Goal: Transaction & Acquisition: Book appointment/travel/reservation

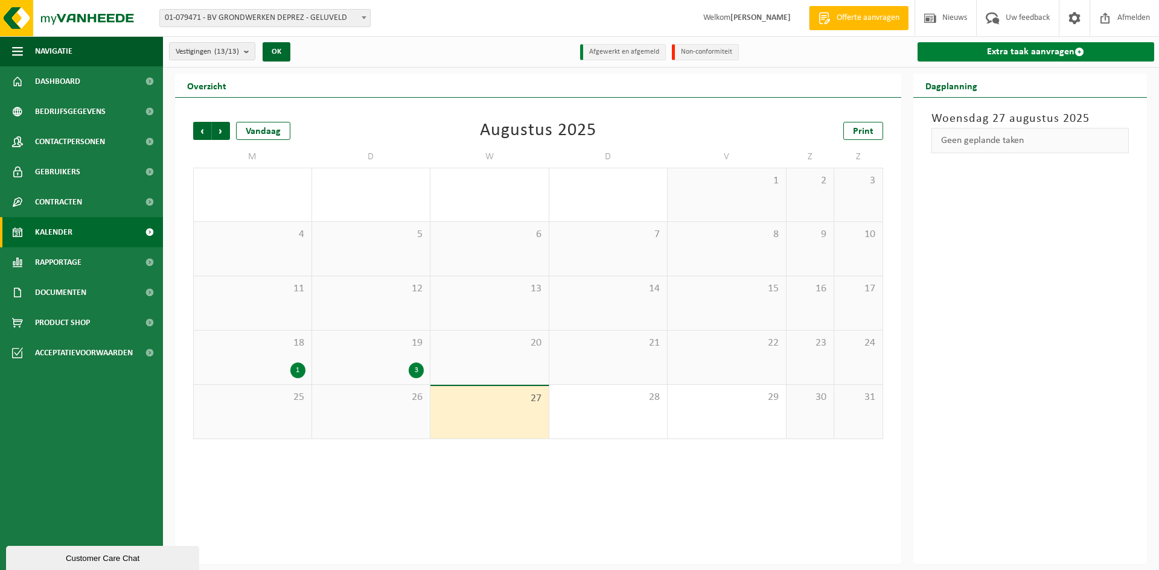
click at [978, 56] on link "Extra taak aanvragen" at bounding box center [1035, 51] width 237 height 19
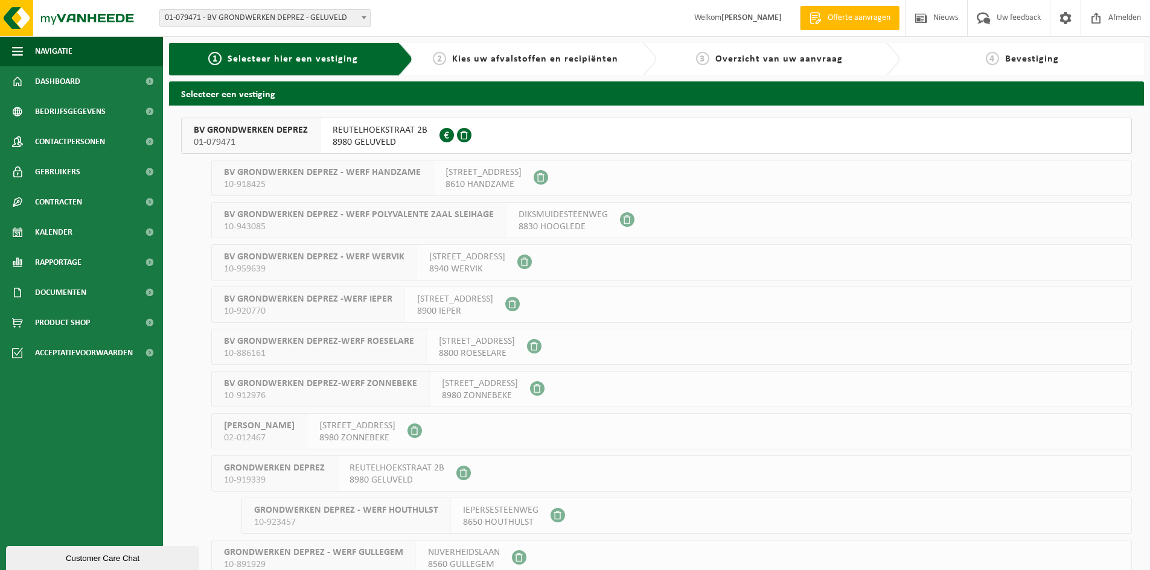
click at [278, 131] on span "BV GRONDWERKEN DEPREZ" at bounding box center [251, 130] width 114 height 12
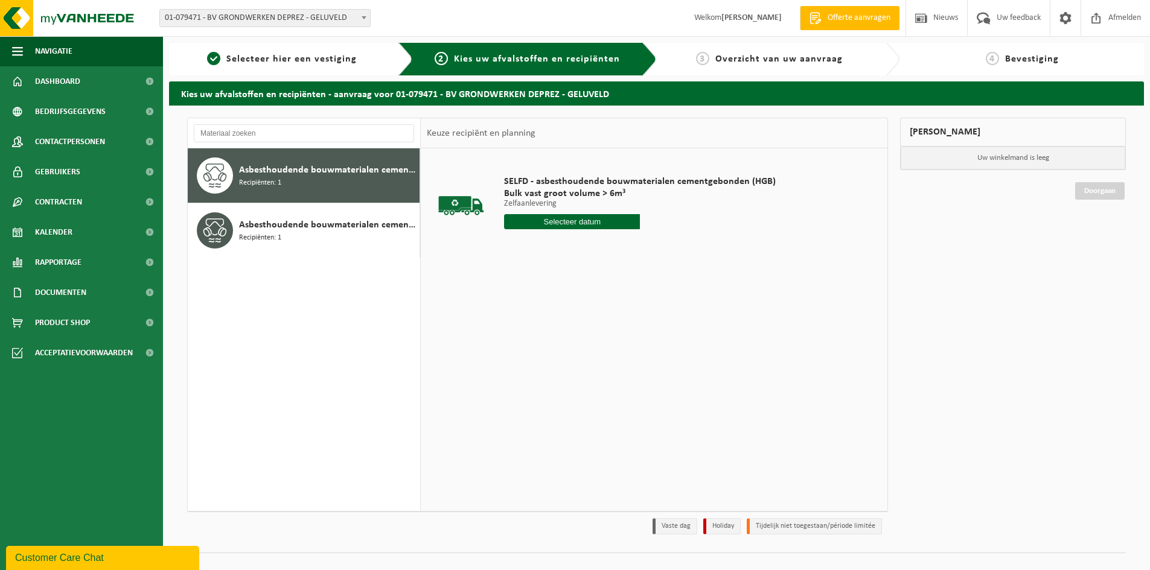
click at [570, 220] on input "text" at bounding box center [572, 221] width 136 height 15
click at [580, 366] on div "28" at bounding box center [579, 367] width 21 height 19
type input "Van 2025-08-28"
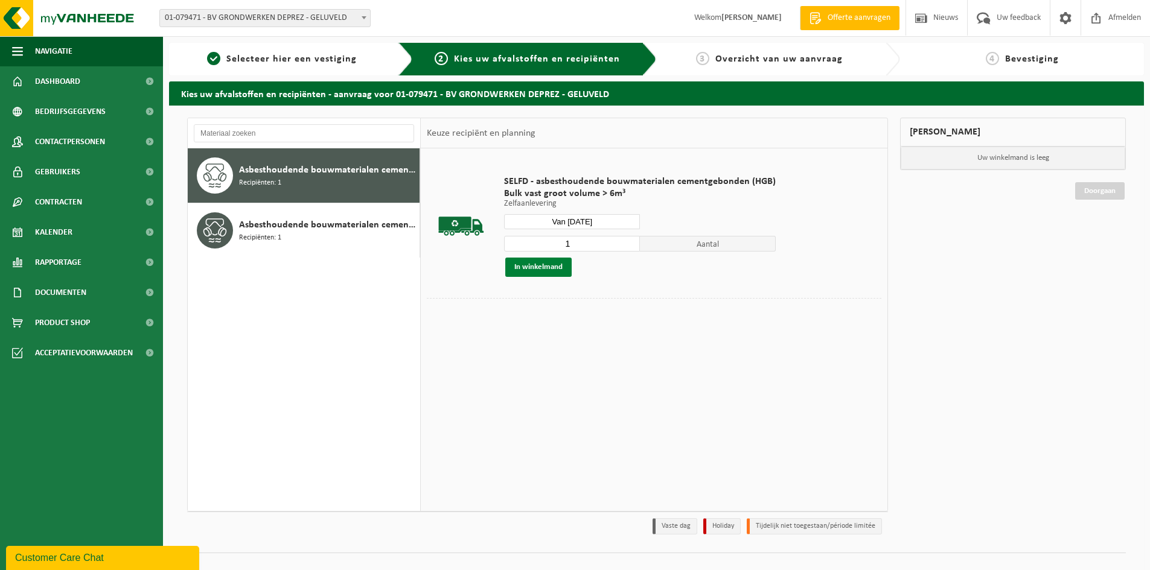
click at [534, 268] on button "In winkelmand" at bounding box center [538, 267] width 66 height 19
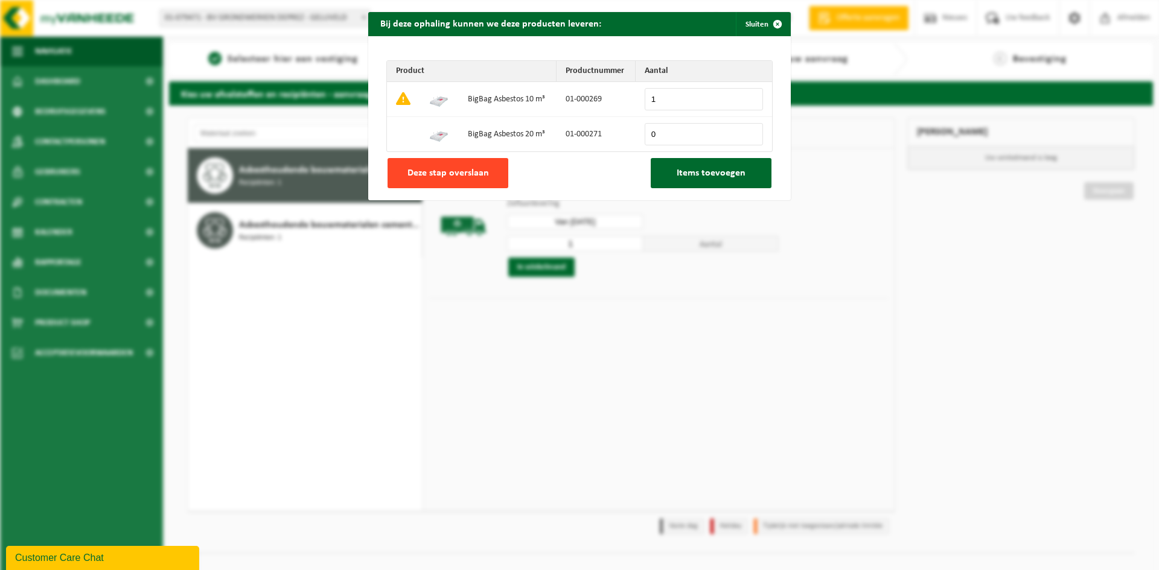
click at [478, 183] on button "Deze stap overslaan" at bounding box center [448, 173] width 121 height 30
type input "0"
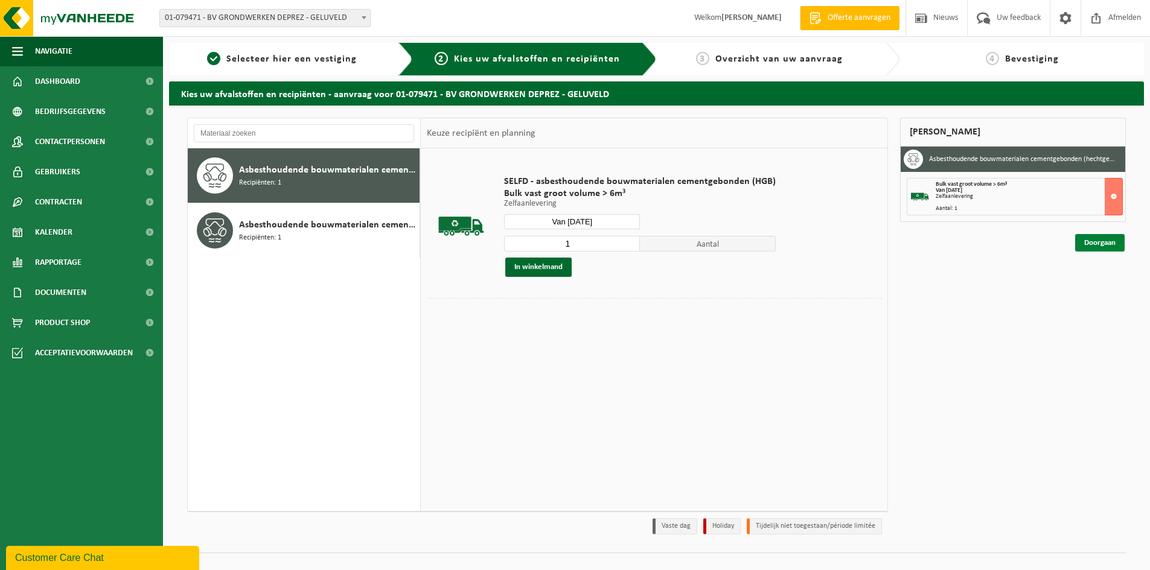
click at [1108, 244] on link "Doorgaan" at bounding box center [1099, 243] width 49 height 18
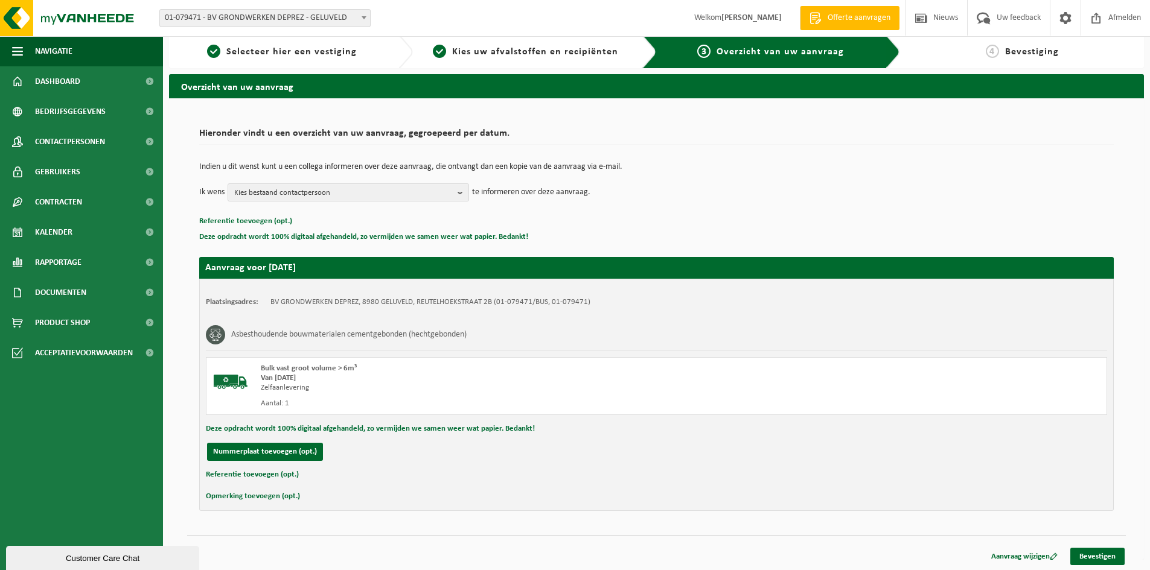
scroll to position [9, 0]
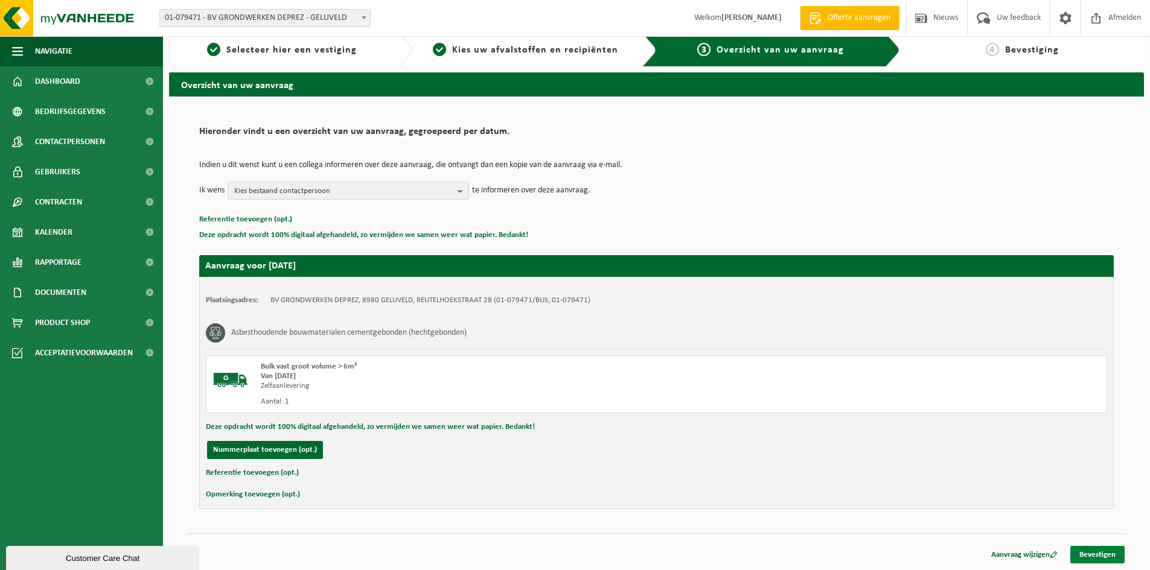
click at [1096, 546] on link "Bevestigen" at bounding box center [1097, 555] width 54 height 18
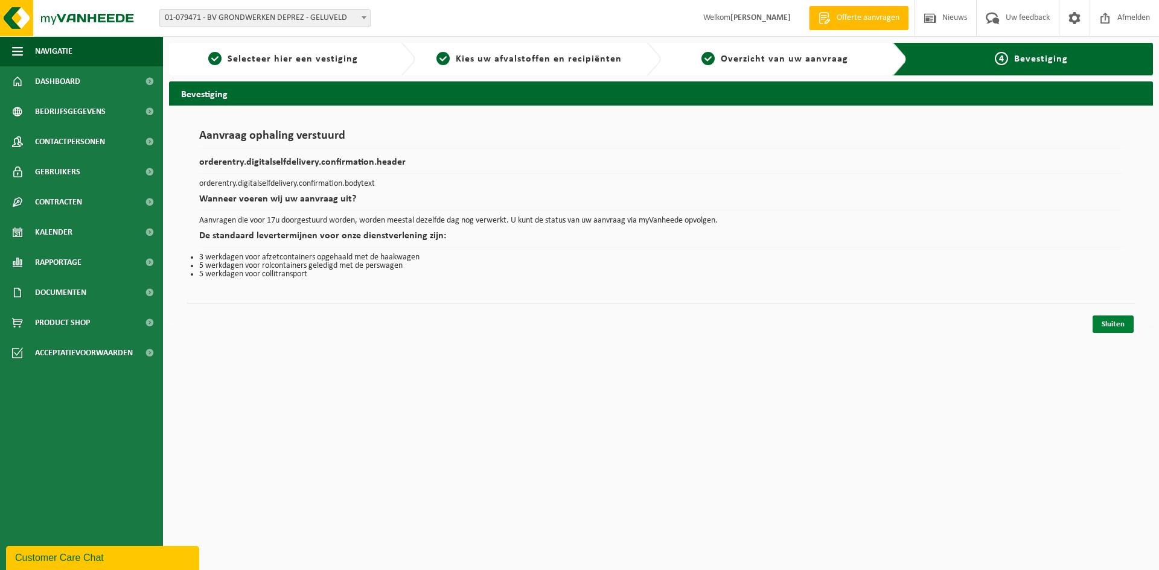
click at [1117, 324] on link "Sluiten" at bounding box center [1113, 325] width 41 height 18
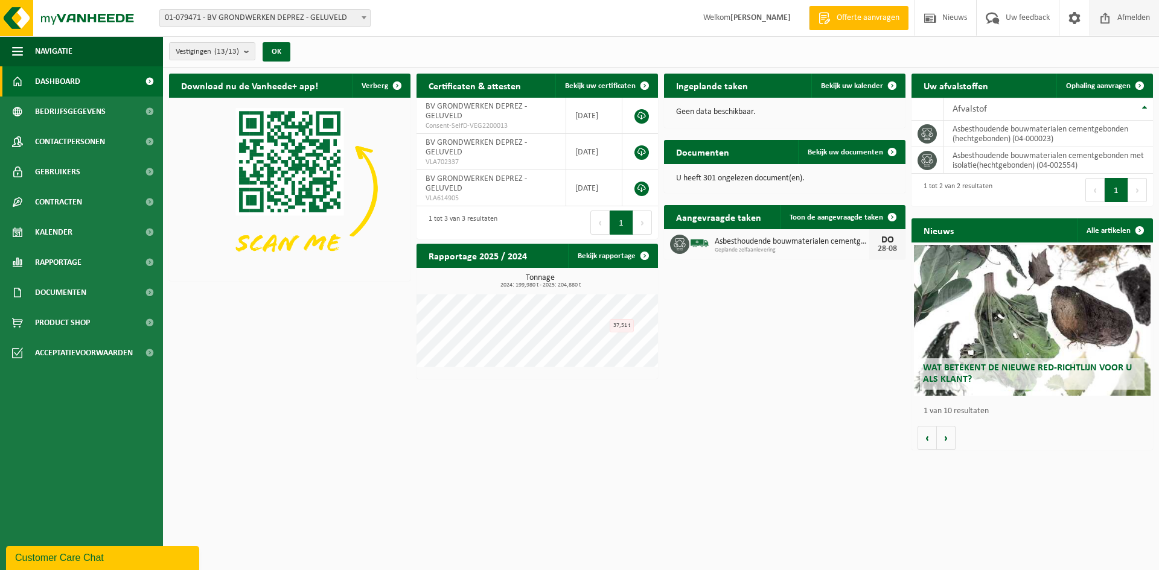
click at [1122, 10] on span "Afmelden" at bounding box center [1133, 18] width 39 height 36
